Goal: Transaction & Acquisition: Subscribe to service/newsletter

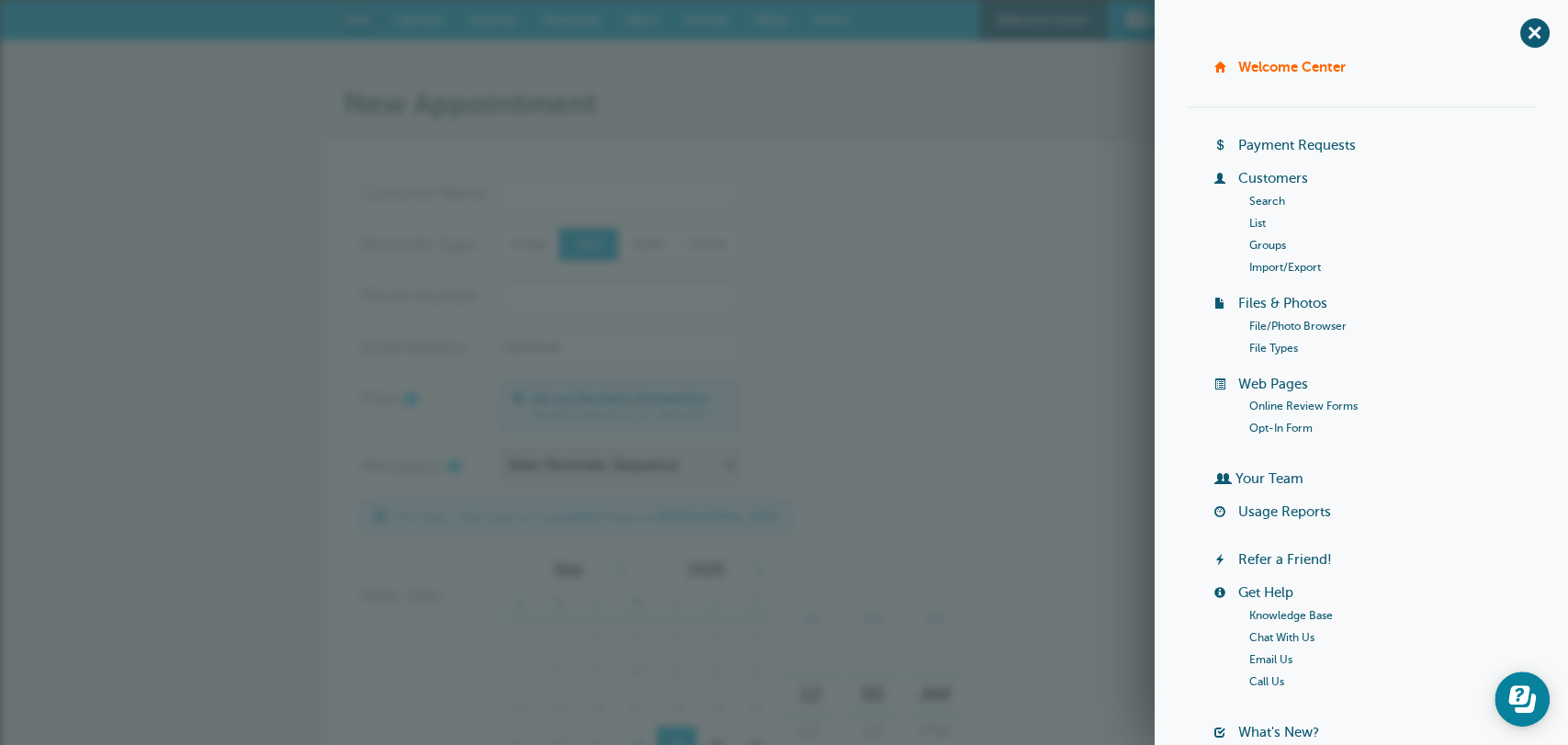
click at [1258, 269] on link "Import/Export" at bounding box center [1285, 268] width 72 height 13
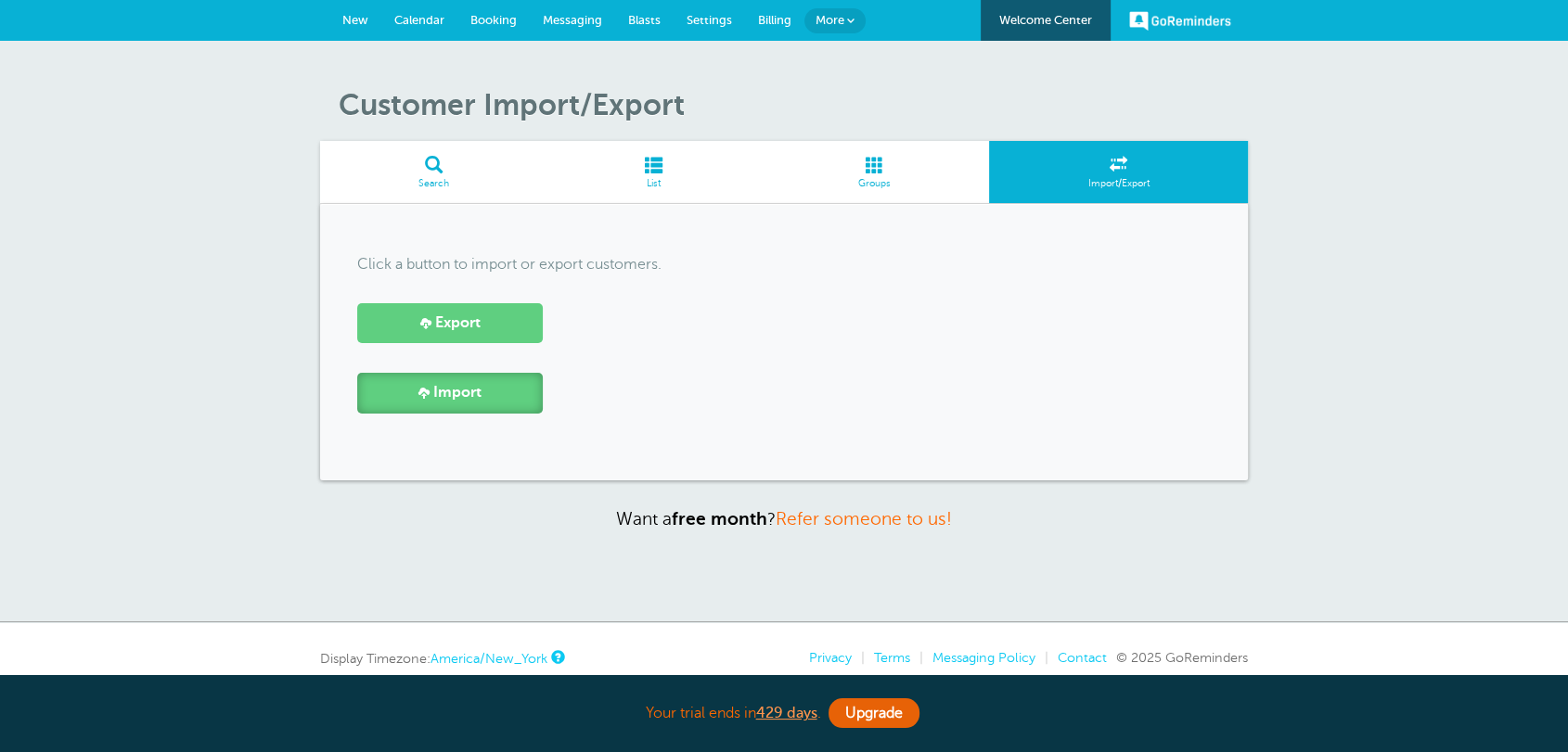
click at [501, 396] on link "Import" at bounding box center [449, 393] width 185 height 40
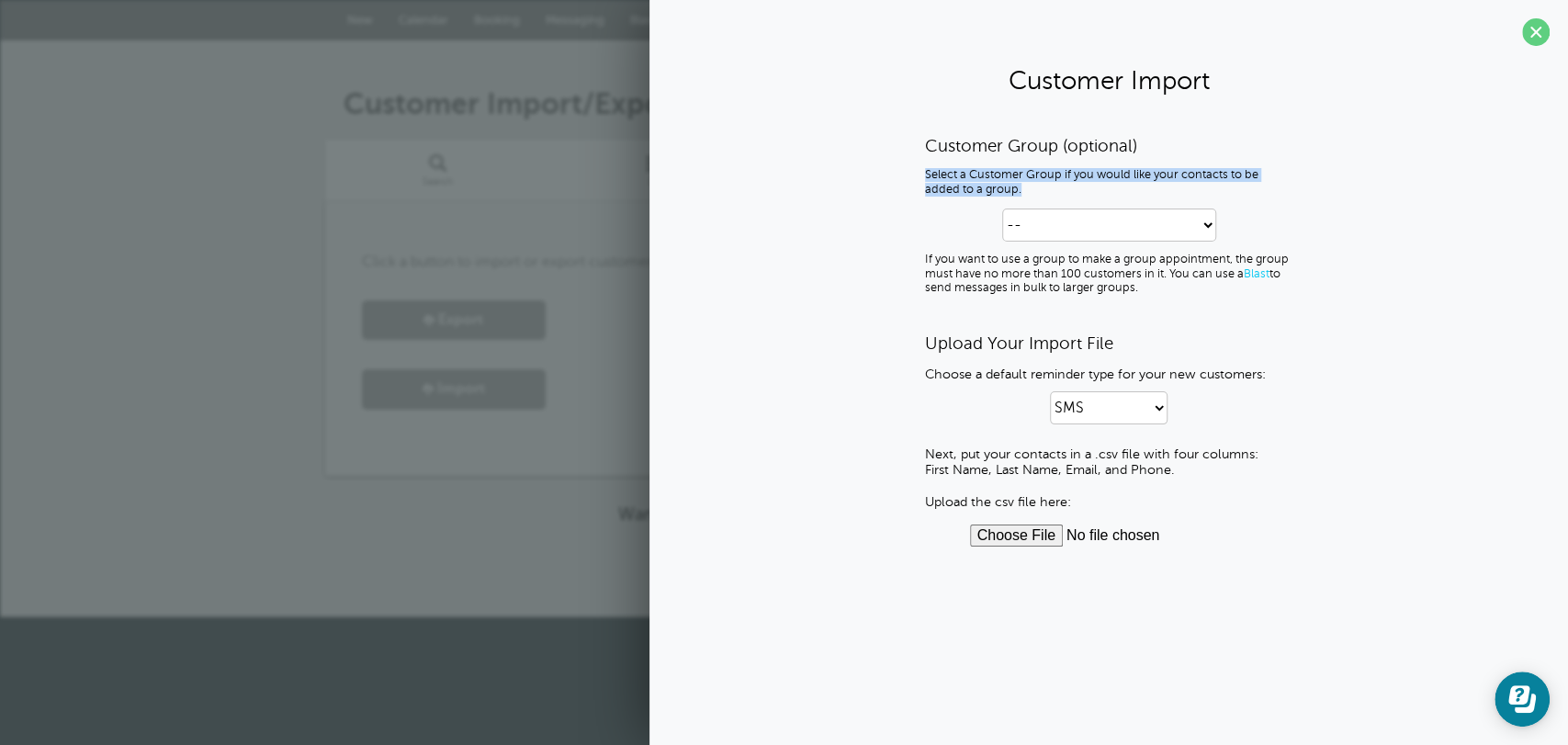
drag, startPoint x: 1038, startPoint y: 193, endPoint x: 918, endPoint y: 172, distance: 121.8
click at [918, 172] on div "Customer Group (optional) Select a Customer Group if you would like your contac…" at bounding box center [1109, 340] width 882 height 411
copy p "Select a Customer Group if you would like your contacts to be added to a group."
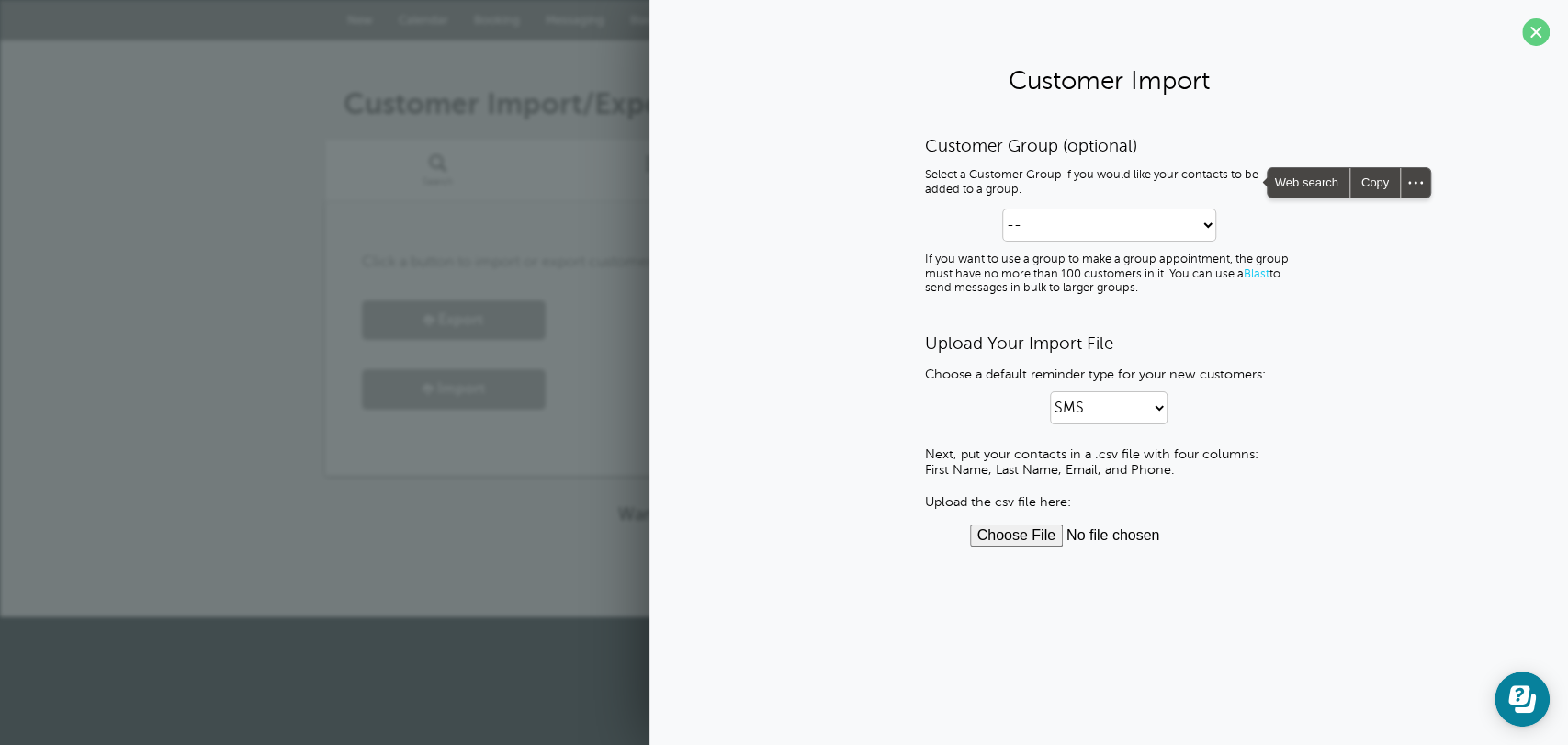
click at [920, 235] on div "Customer Group (optional) Select a Customer Group if you would like your contac…" at bounding box center [1109, 340] width 882 height 411
click at [1094, 221] on select "-- Create new Customer Group Group 1 Group 2" at bounding box center [1109, 225] width 214 height 33
click at [1094, 221] on select "-- Create new Customer Group Group 1 Group 2" at bounding box center [1109, 225] width 214 height 33
click at [485, 561] on div "Your trial ends in 429 days . Upgrade Your trial ends in 429 days . Upgrade" at bounding box center [784, 580] width 919 height 77
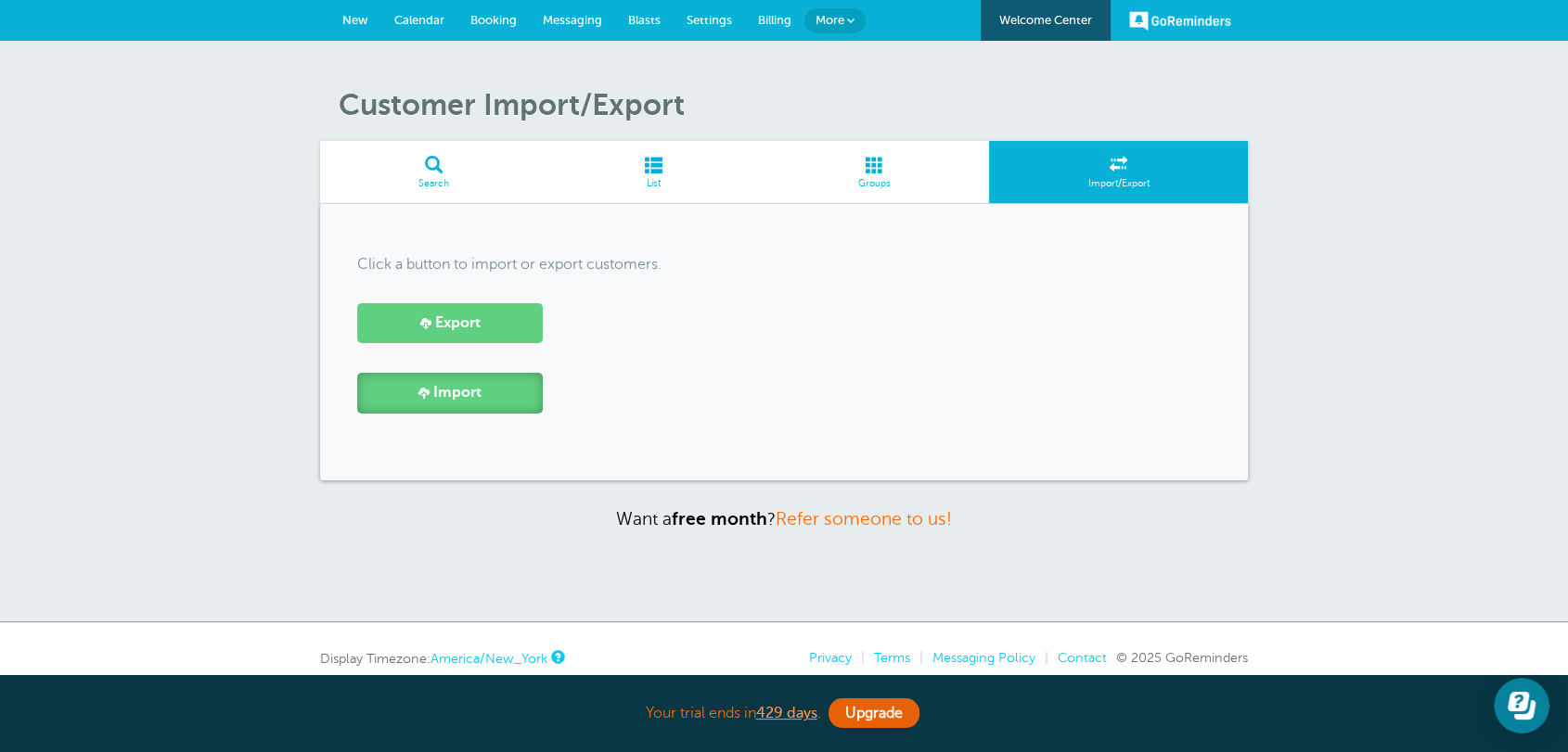
click at [471, 381] on link "Import" at bounding box center [449, 393] width 185 height 40
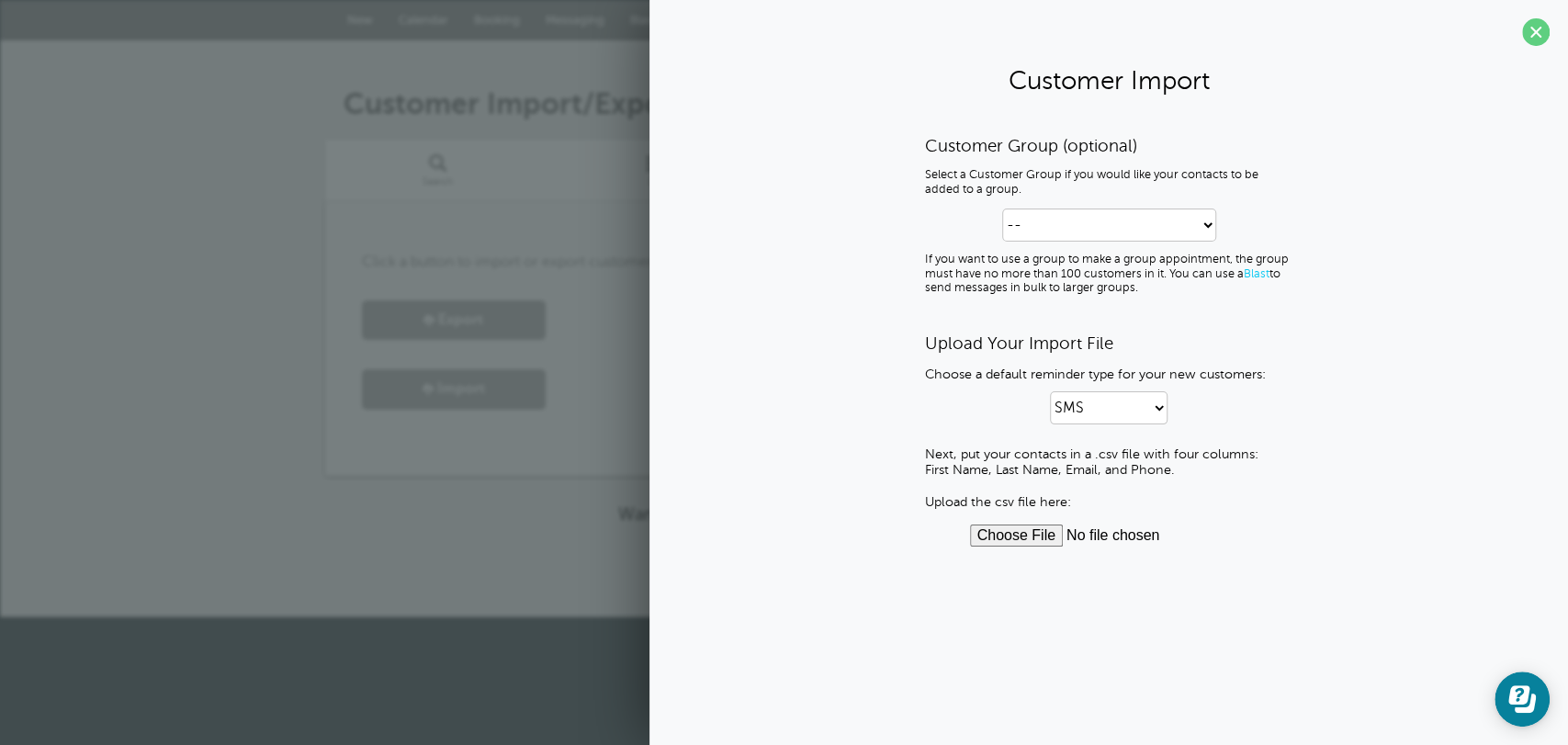
click at [1551, 26] on section "Customer Import Customer Group (optional) Select a Customer Group if you would …" at bounding box center [1109, 287] width 919 height 575
click at [1544, 26] on span at bounding box center [1536, 31] width 27 height 27
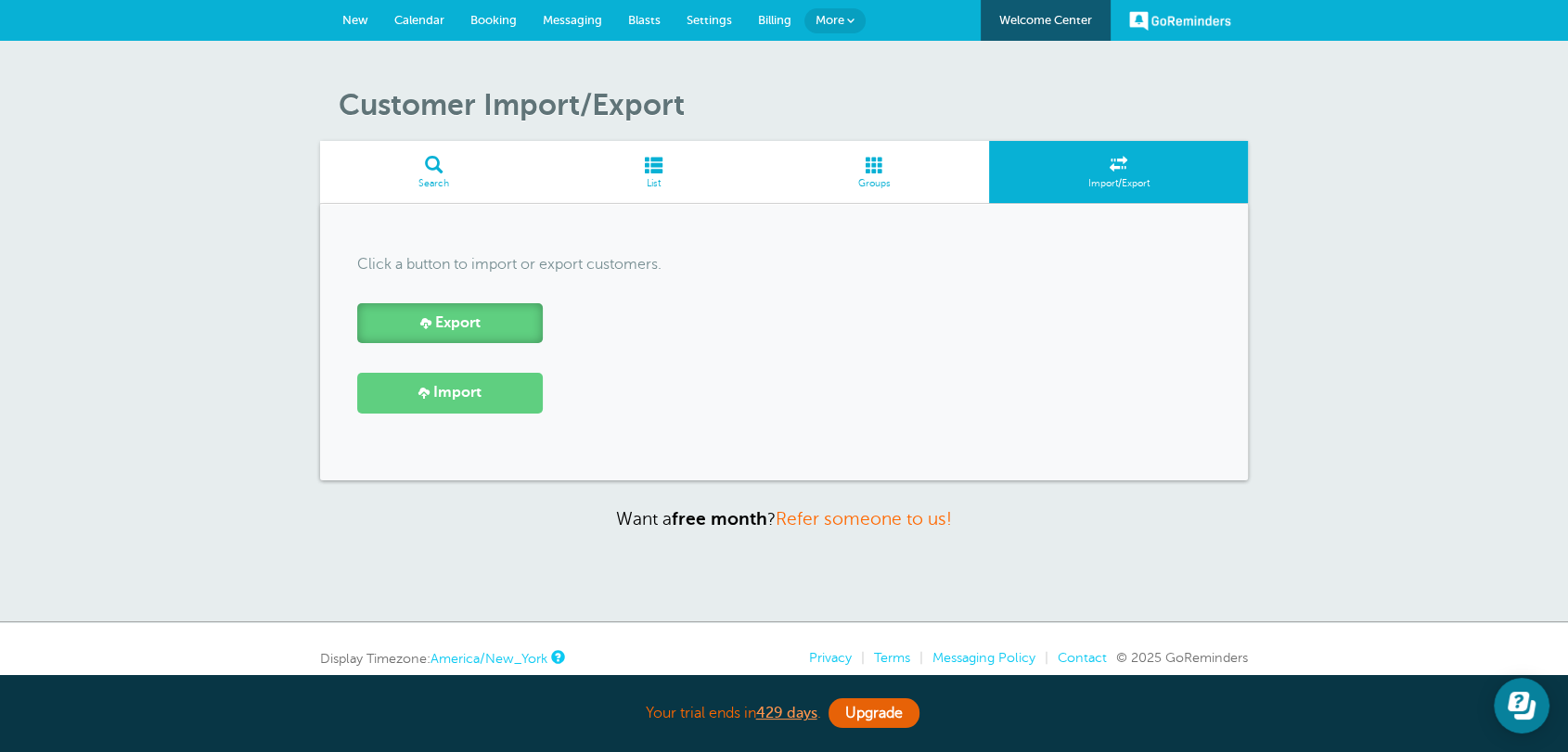
click at [482, 314] on link "Export" at bounding box center [449, 324] width 185 height 40
drag, startPoint x: 372, startPoint y: 15, endPoint x: 397, endPoint y: 27, distance: 27.7
click at [373, 15] on link "New" at bounding box center [355, 20] width 52 height 41
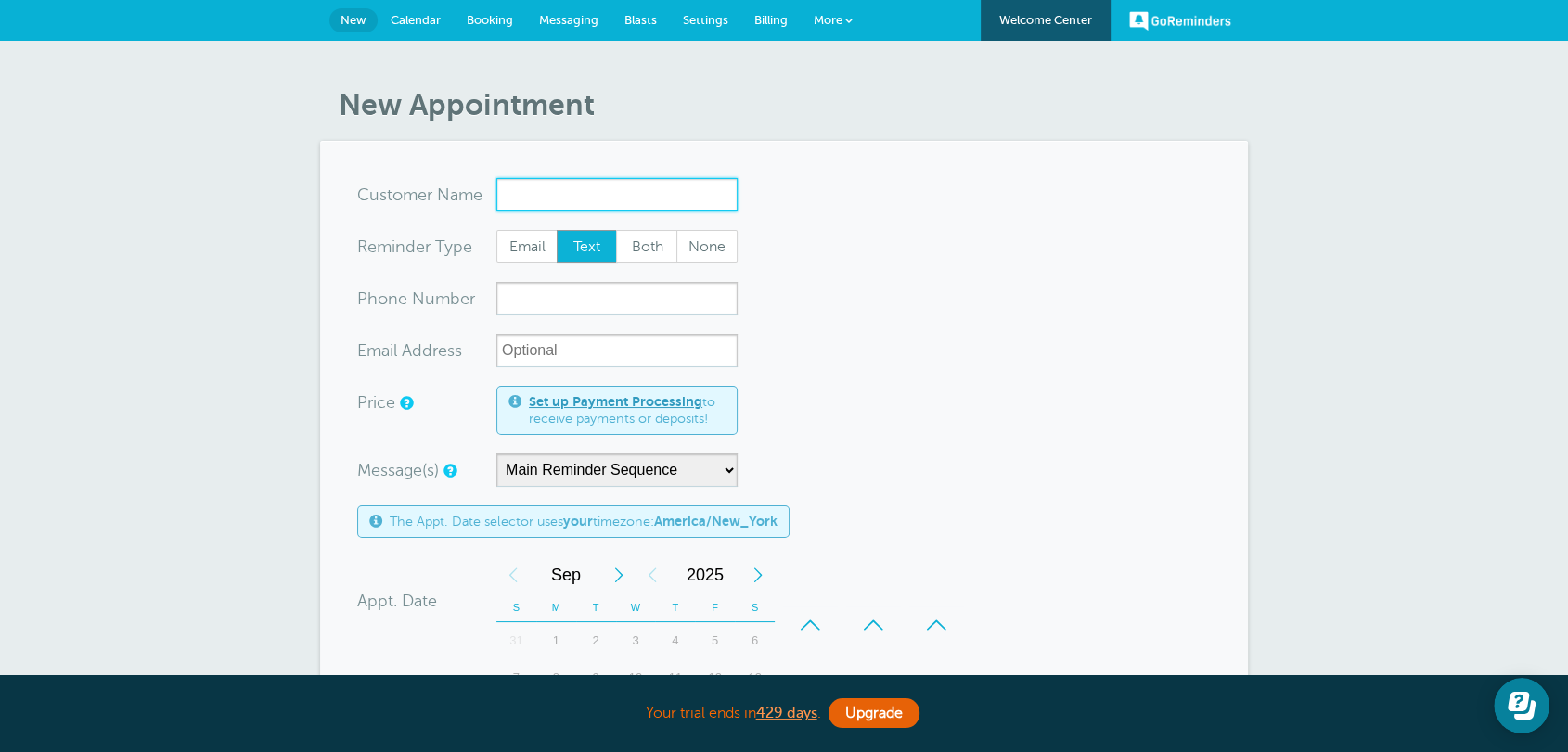
click at [566, 202] on input "x-no-autofill" at bounding box center [617, 195] width 241 height 33
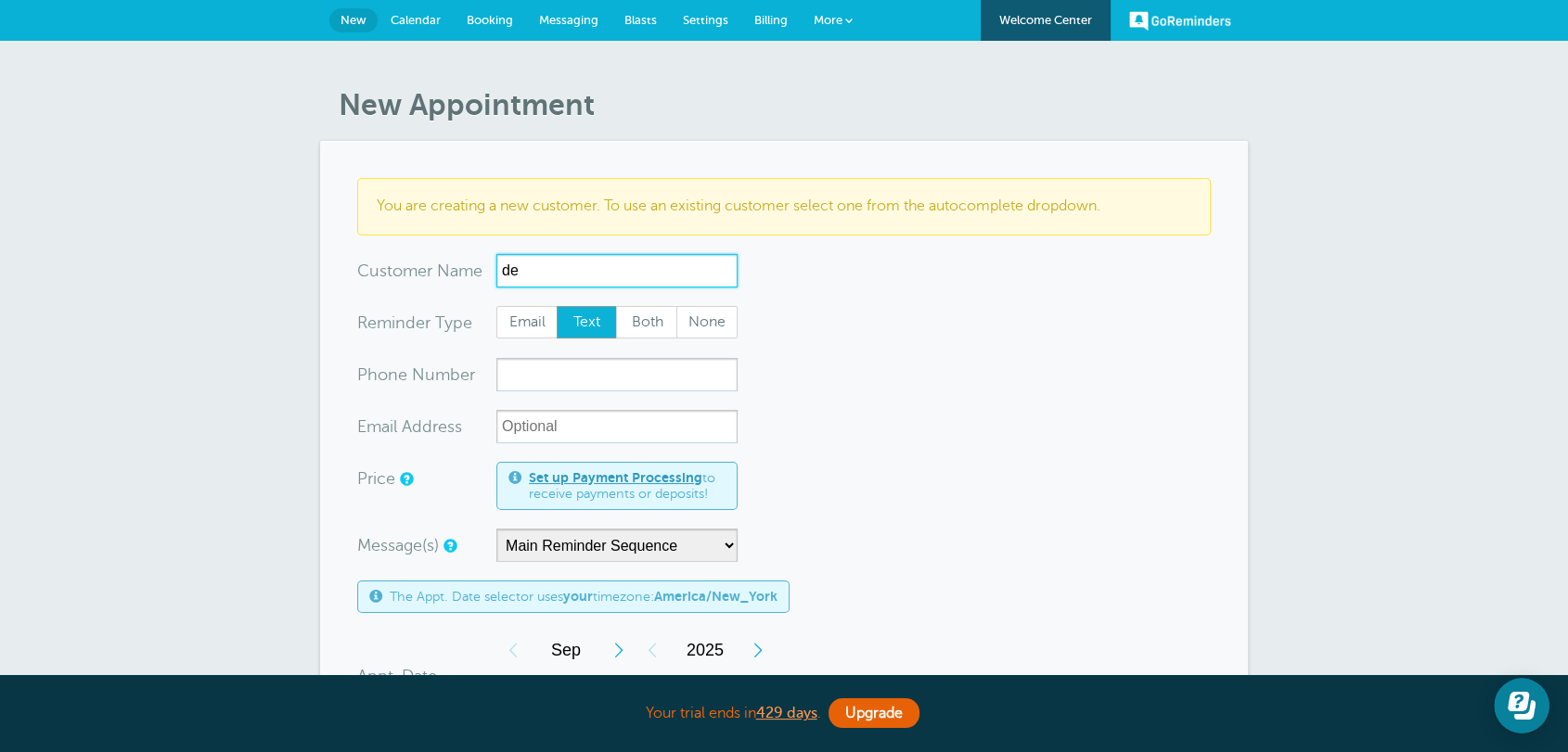
type input "de"
drag, startPoint x: 599, startPoint y: 202, endPoint x: 374, endPoint y: 202, distance: 225.0
click at [374, 202] on div "You are creating a new customer. To use an existing customer select one from th…" at bounding box center [784, 206] width 853 height 56
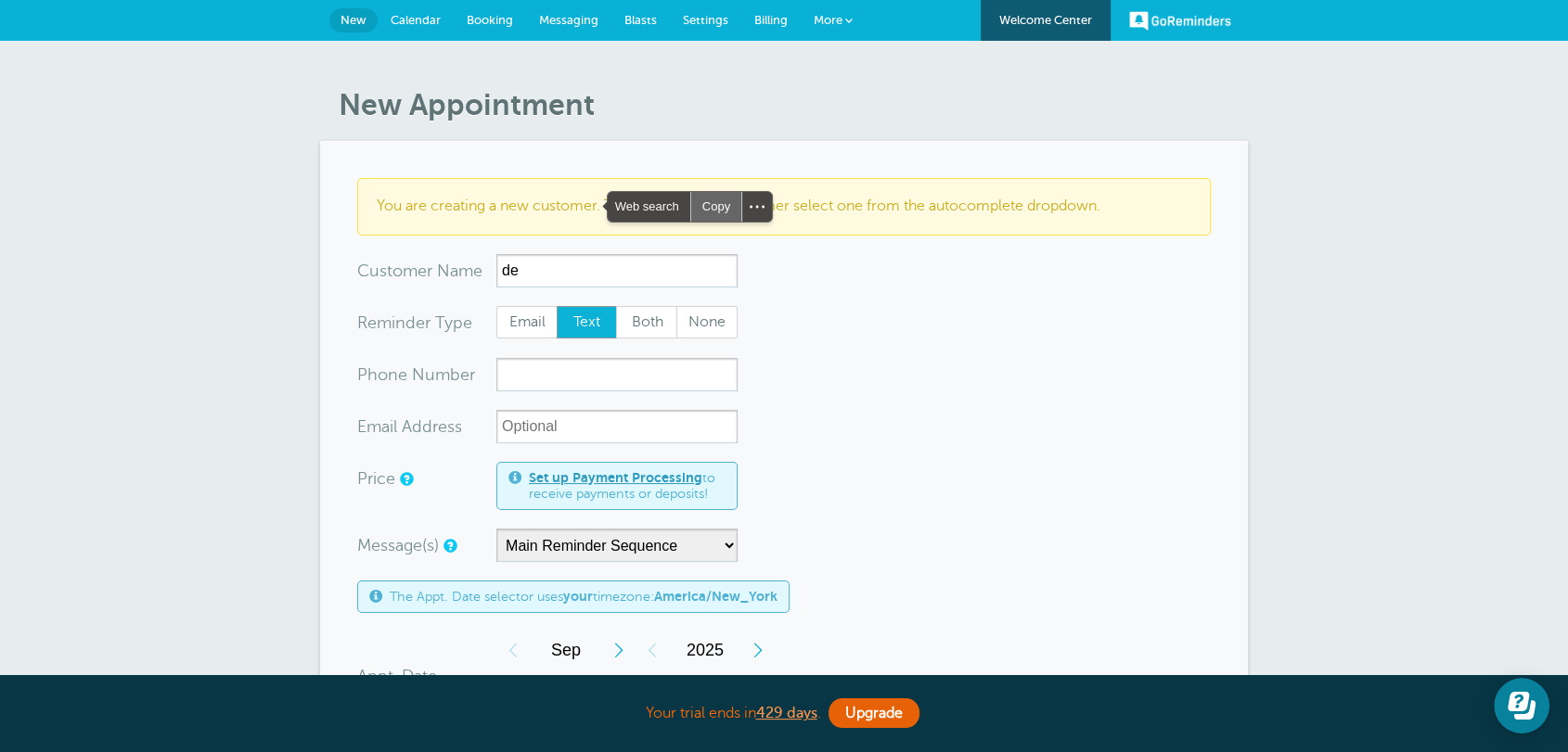
click at [709, 206] on div "Copy" at bounding box center [716, 206] width 50 height 30
click at [763, 14] on span "Billing" at bounding box center [770, 20] width 33 height 14
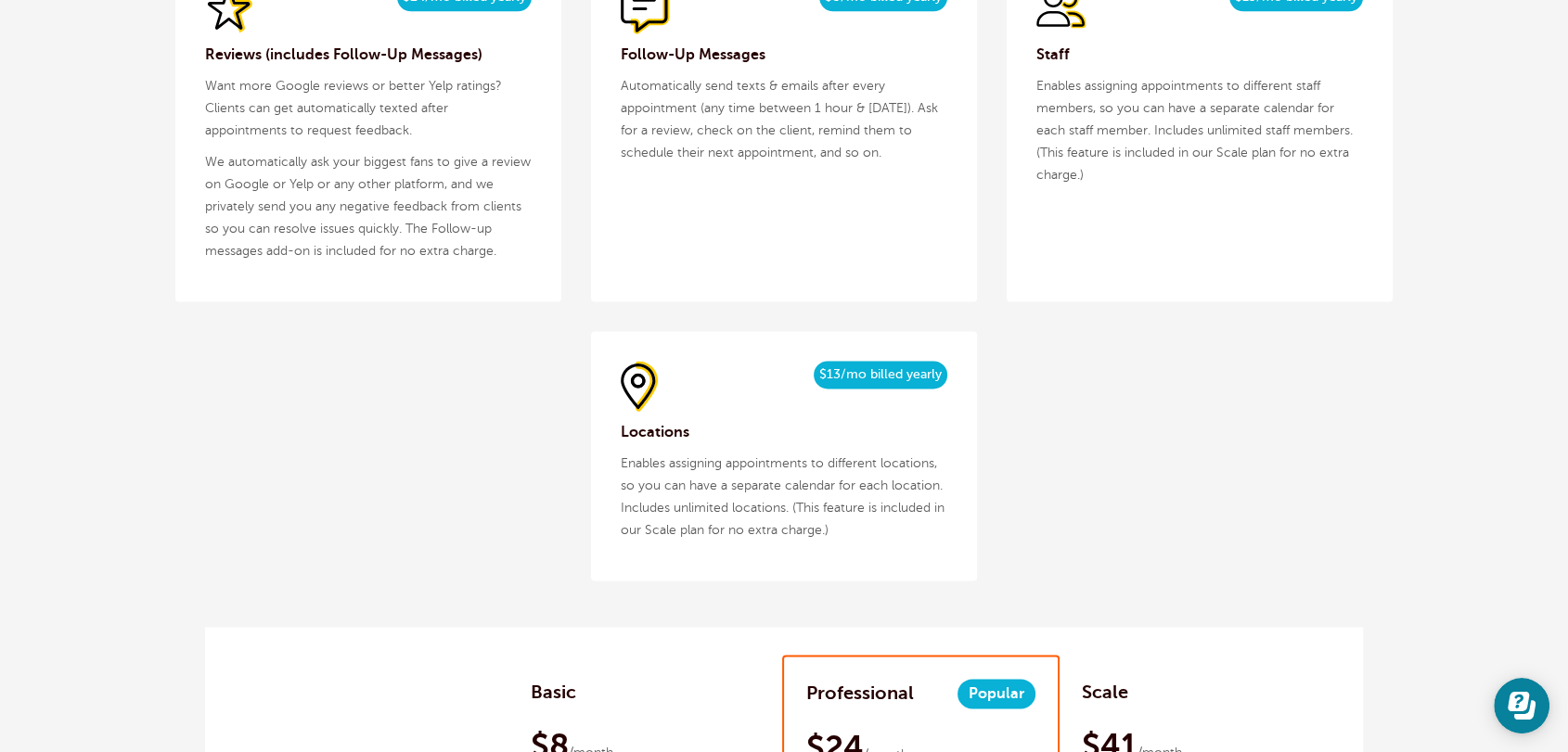
scroll to position [1923, 0]
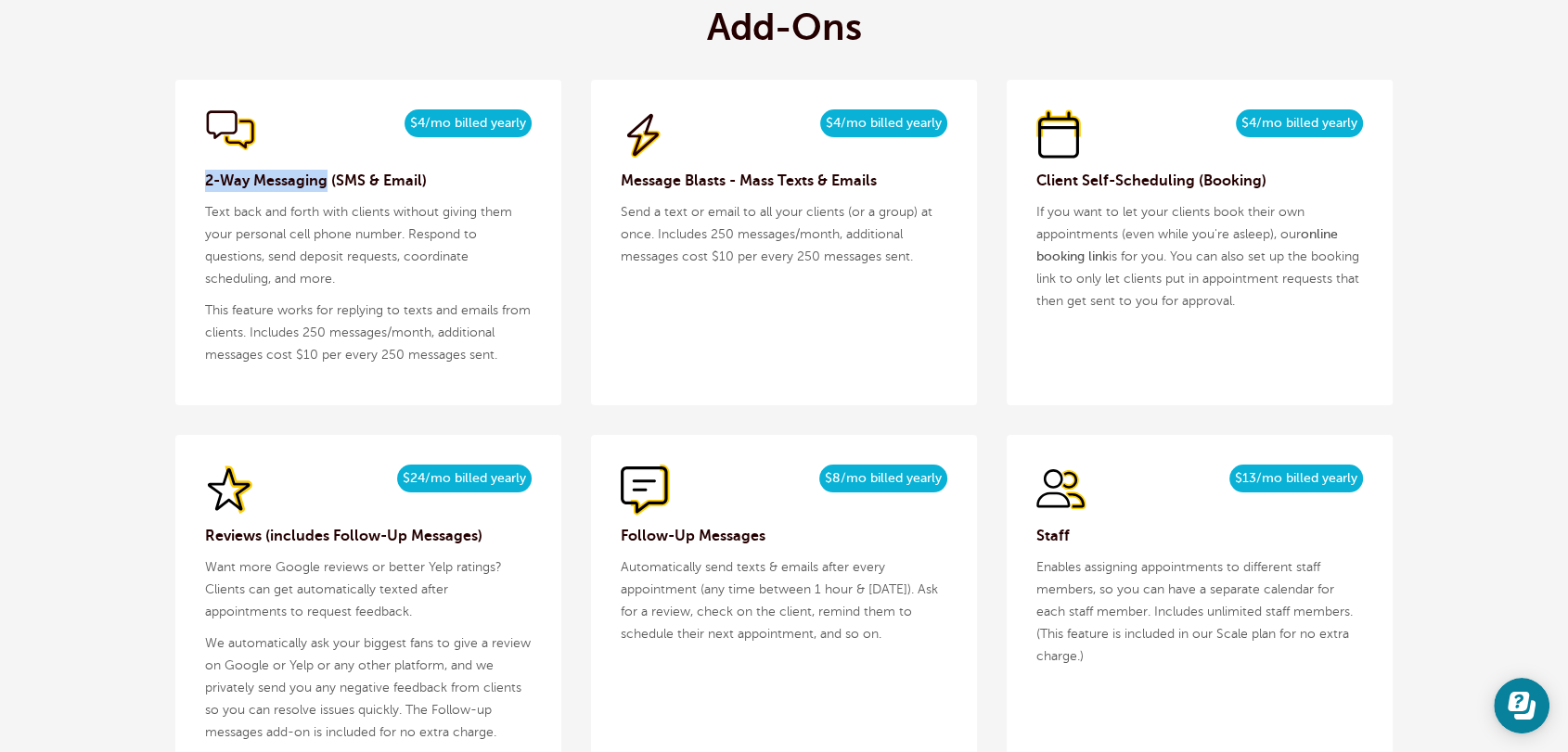
drag, startPoint x: 201, startPoint y: 179, endPoint x: 326, endPoint y: 188, distance: 125.3
click at [326, 188] on div "$5/month $4/mo billed yearly 2-Way Messaging (SMS & Email) Text back and forth …" at bounding box center [368, 242] width 386 height 325
click at [445, 184] on div "Copy" at bounding box center [444, 180] width 50 height 30
drag, startPoint x: 252, startPoint y: 336, endPoint x: 209, endPoint y: 306, distance: 52.4
click at [209, 306] on p "This feature works for replying to texts and emails from clients. Includes 250 …" at bounding box center [368, 333] width 326 height 67
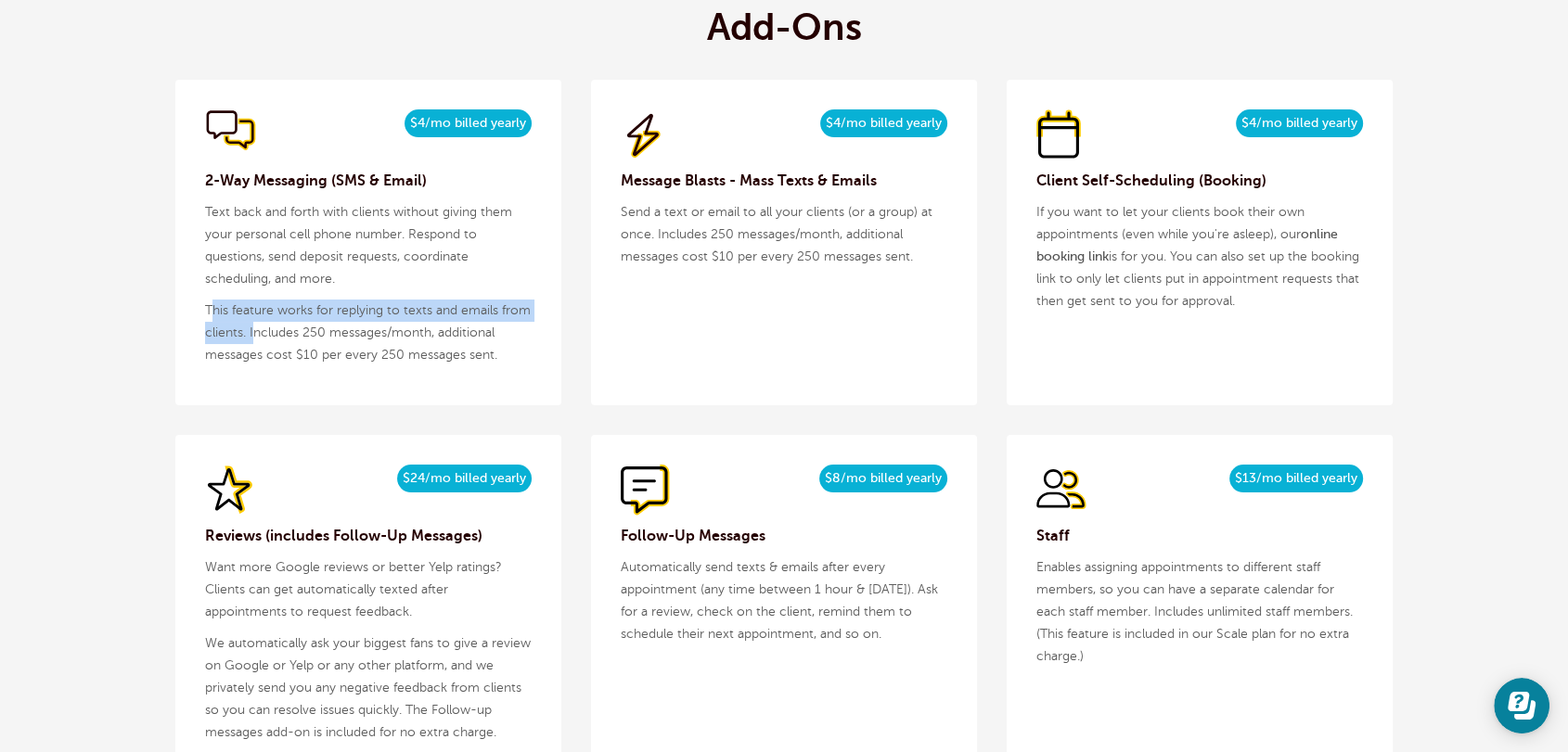
copy p "his feature works for replying to texts and emails from clients. I"
click at [260, 248] on p "Text back and forth with clients without giving them your personal cell phone n…" at bounding box center [368, 245] width 326 height 89
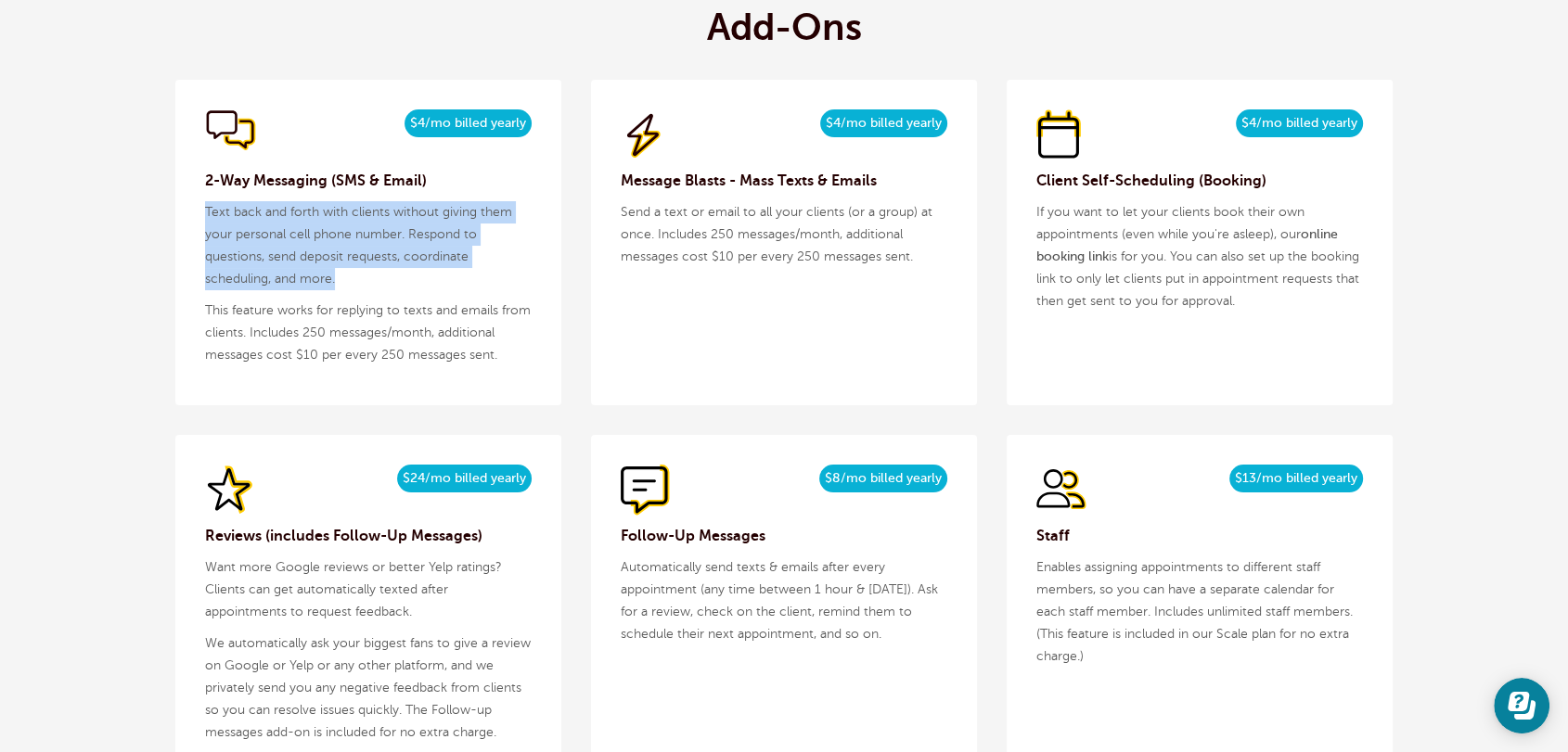
drag, startPoint x: 356, startPoint y: 280, endPoint x: 208, endPoint y: 219, distance: 160.1
click at [208, 219] on p "Text back and forth with clients without giving them your personal cell phone n…" at bounding box center [368, 245] width 326 height 89
copy p "Text back and forth with clients without giving them your personal cell phone n…"
